Goal: Find specific page/section: Find specific page/section

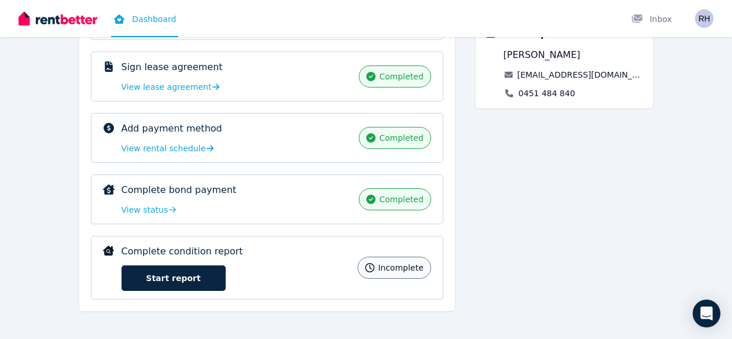
scroll to position [244, 0]
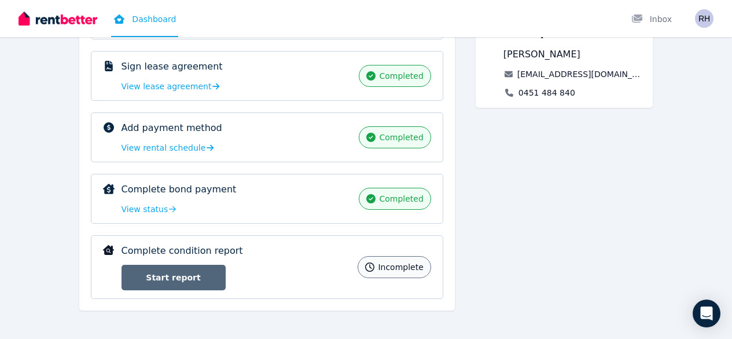
click at [122, 275] on link "Start report" at bounding box center [174, 276] width 104 height 25
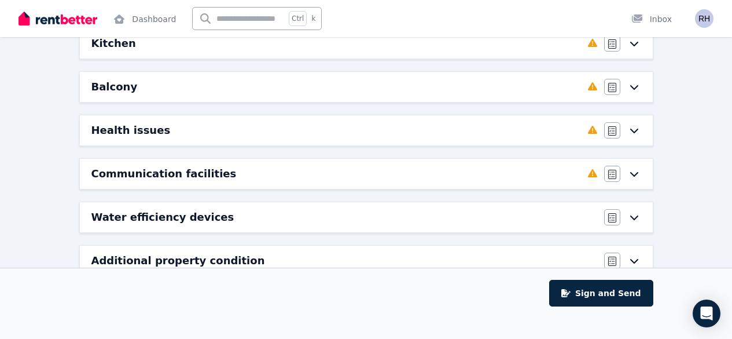
scroll to position [389, 0]
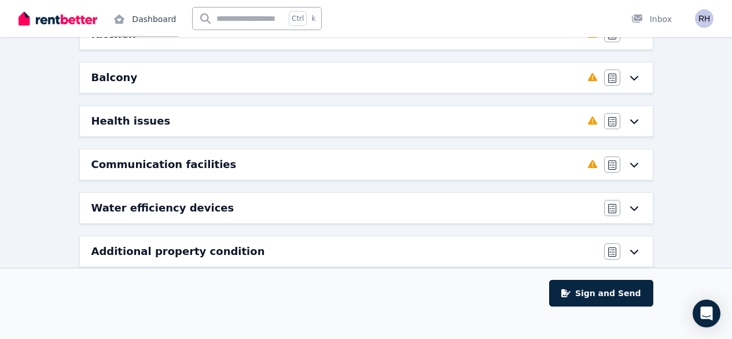
click at [149, 13] on link "Dashboard" at bounding box center [144, 18] width 67 height 37
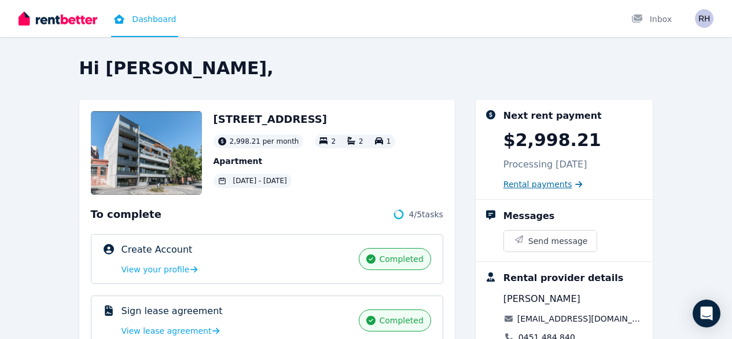
click at [557, 185] on span "Rental payments" at bounding box center [537, 184] width 69 height 12
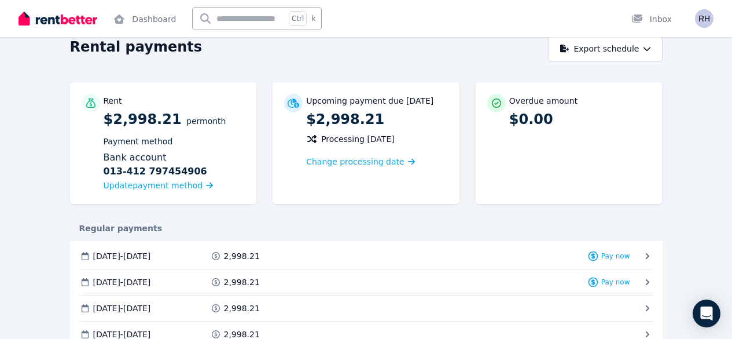
scroll to position [58, 0]
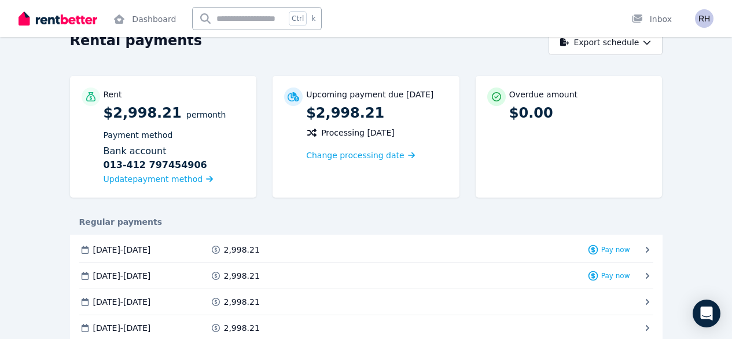
click at [365, 218] on div "Regular payments" at bounding box center [366, 222] width 593 height 12
